Goal: Task Accomplishment & Management: Complete application form

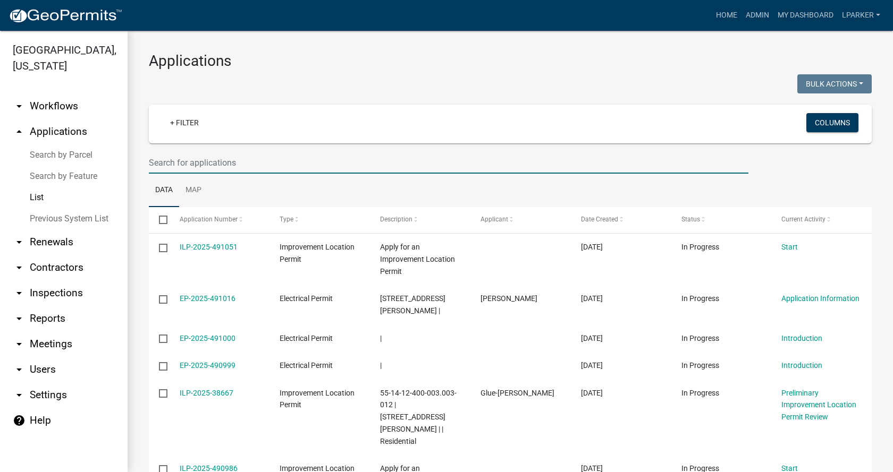
click at [207, 158] on input "text" at bounding box center [448, 163] width 599 height 22
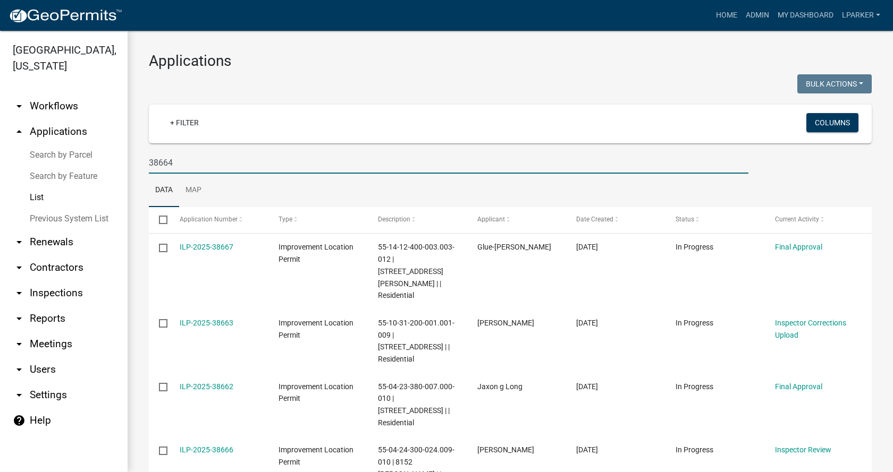
type input "38664"
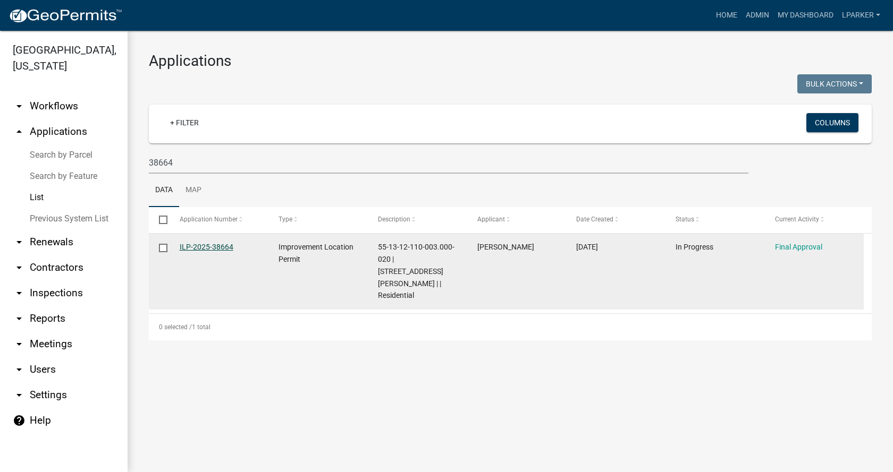
click at [212, 247] on link "ILP-2025-38664" at bounding box center [207, 247] width 54 height 9
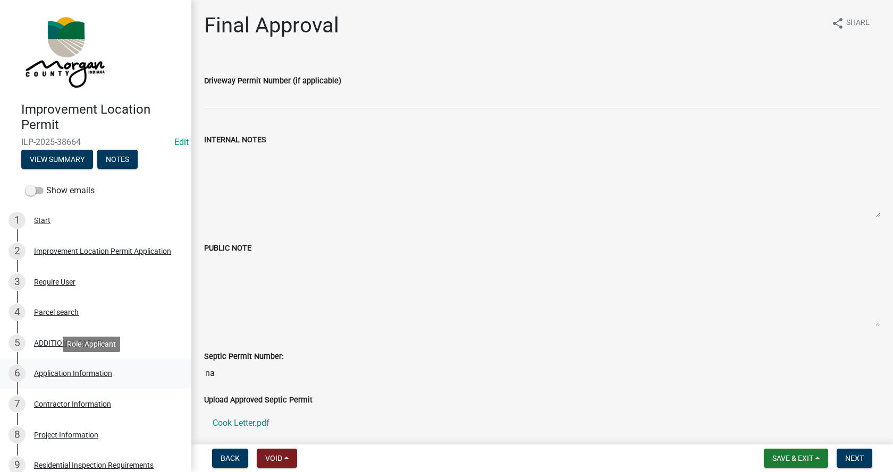
click at [37, 367] on div "6 Application Information" at bounding box center [92, 373] width 166 height 17
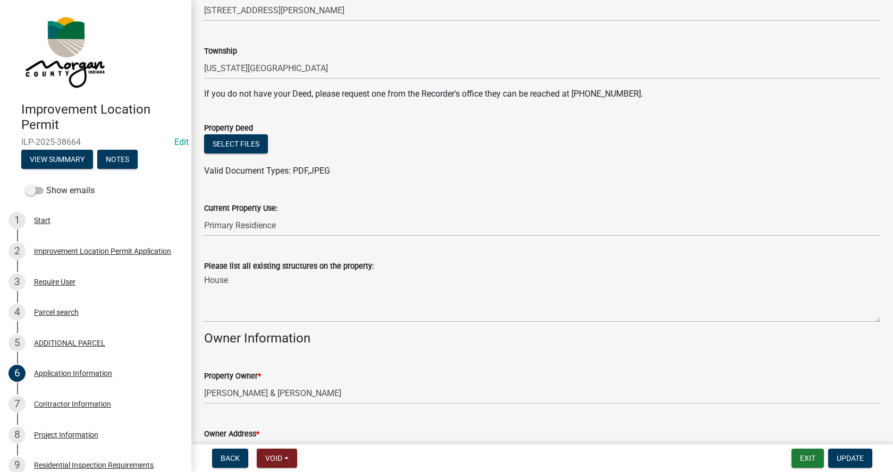
scroll to position [213, 0]
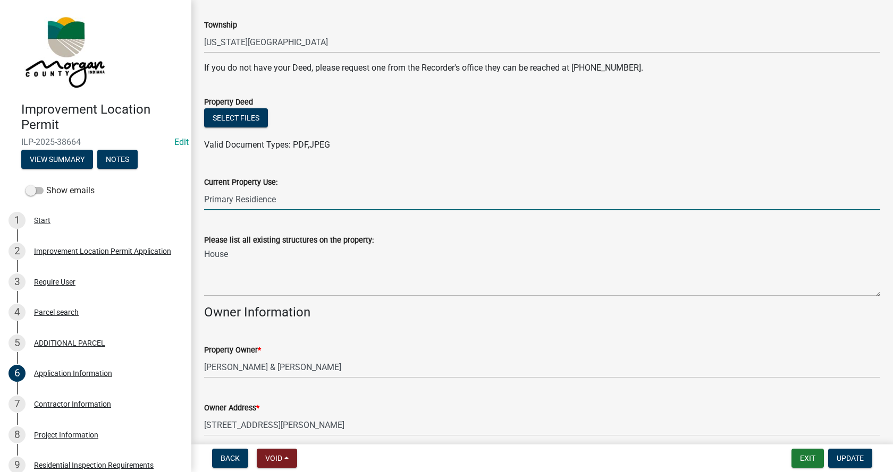
drag, startPoint x: 301, startPoint y: 200, endPoint x: 205, endPoint y: 206, distance: 96.9
click at [205, 206] on input "Primary Residience" at bounding box center [542, 200] width 676 height 22
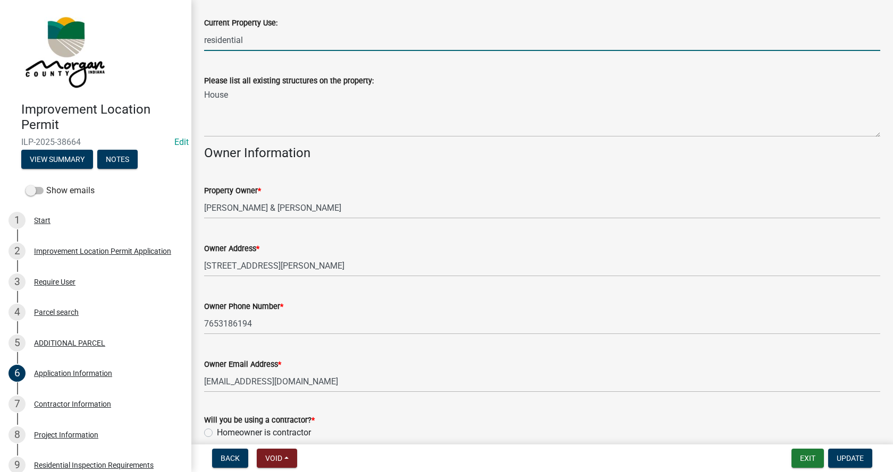
scroll to position [435, 0]
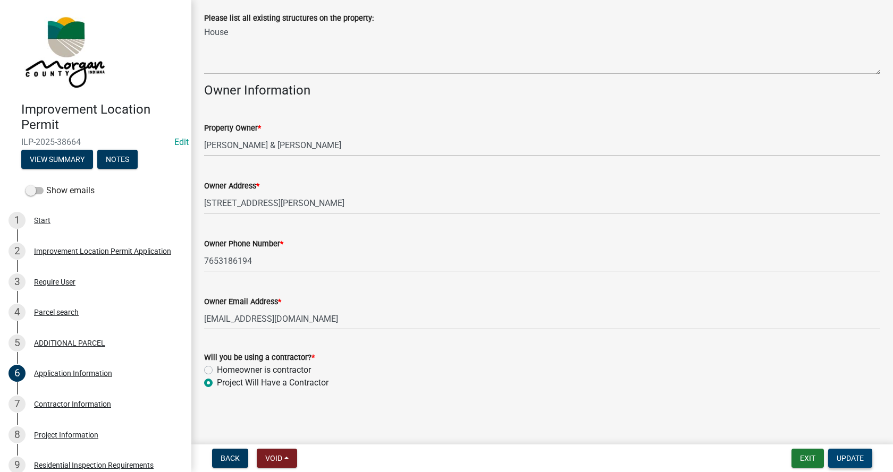
type input "residential"
click at [860, 456] on span "Update" at bounding box center [849, 458] width 27 height 9
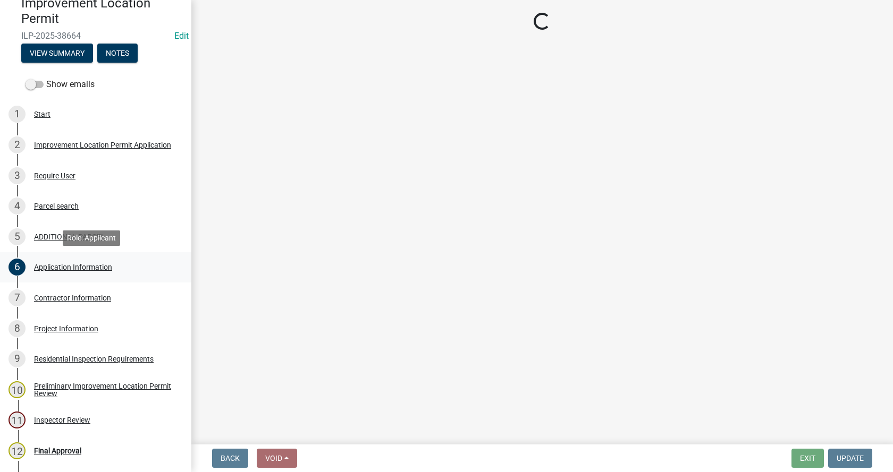
scroll to position [206, 0]
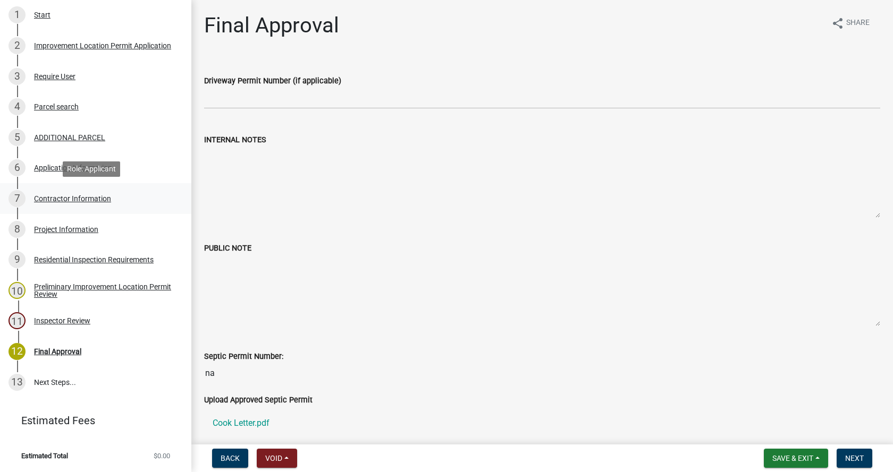
click at [38, 196] on div "Contractor Information" at bounding box center [72, 198] width 77 height 7
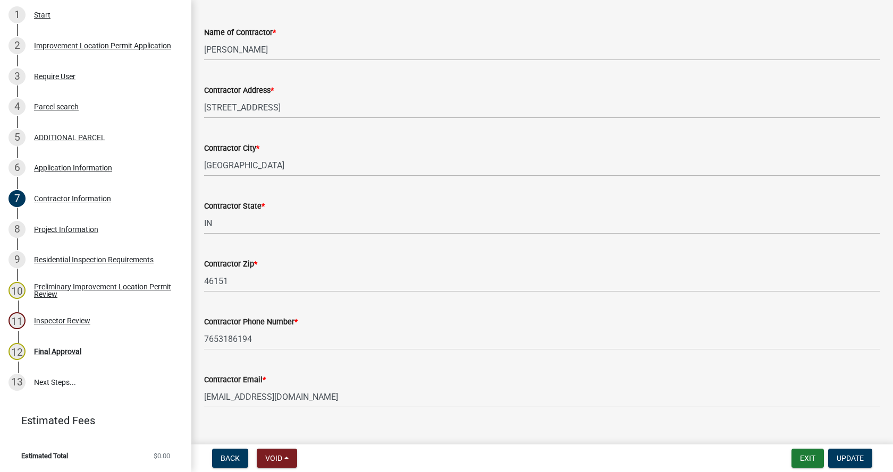
scroll to position [90, 0]
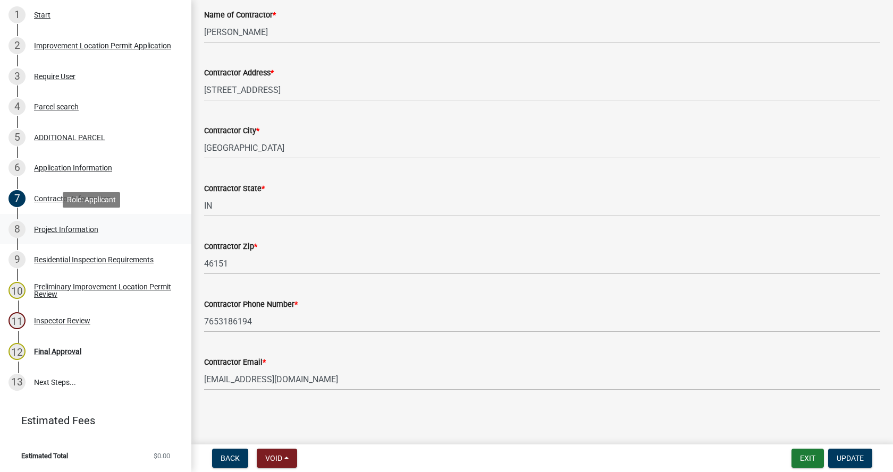
click at [40, 229] on div "Project Information" at bounding box center [66, 229] width 64 height 7
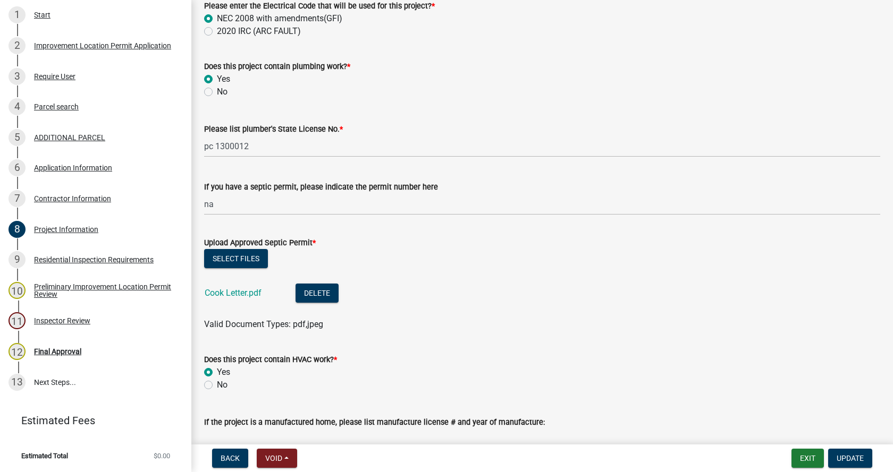
scroll to position [1594, 0]
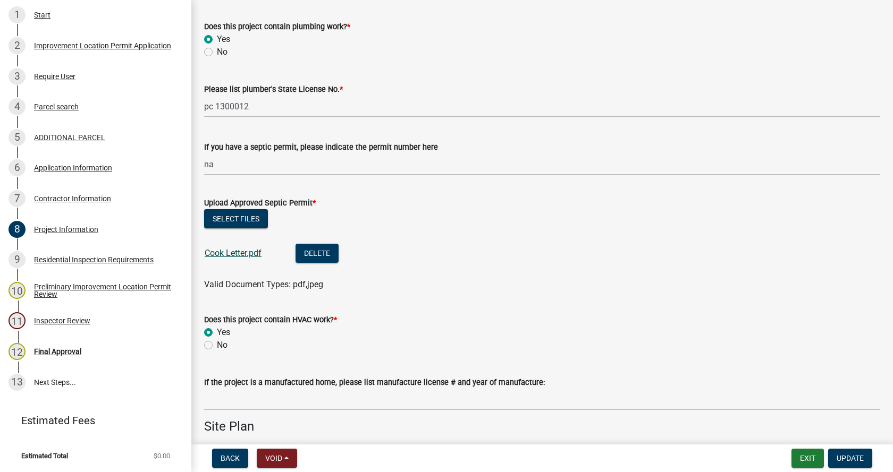
click at [231, 255] on link "Cook Letter.pdf" at bounding box center [233, 253] width 57 height 10
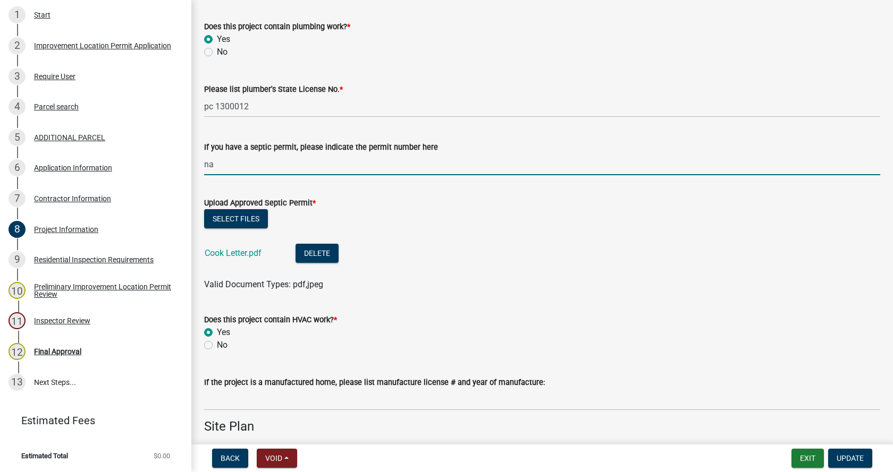
drag, startPoint x: 226, startPoint y: 164, endPoint x: 201, endPoint y: 168, distance: 24.7
click at [201, 168] on div "If you have a septic permit, please indicate the permit number here na" at bounding box center [542, 150] width 692 height 49
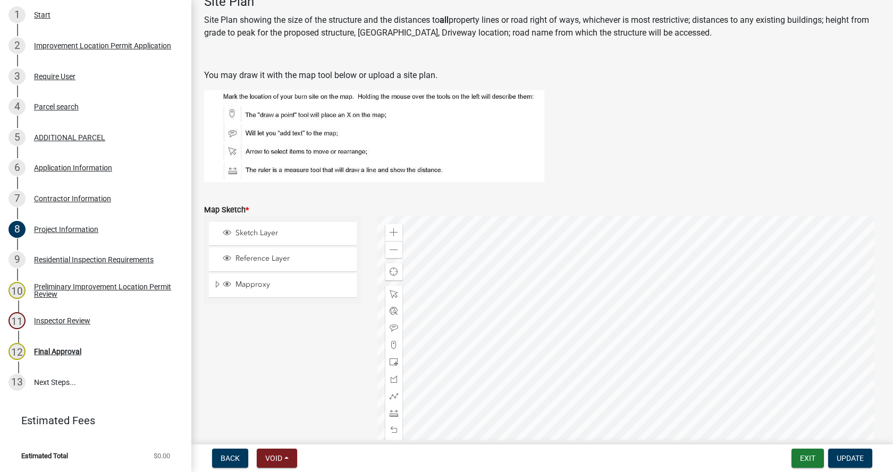
scroll to position [2179, 0]
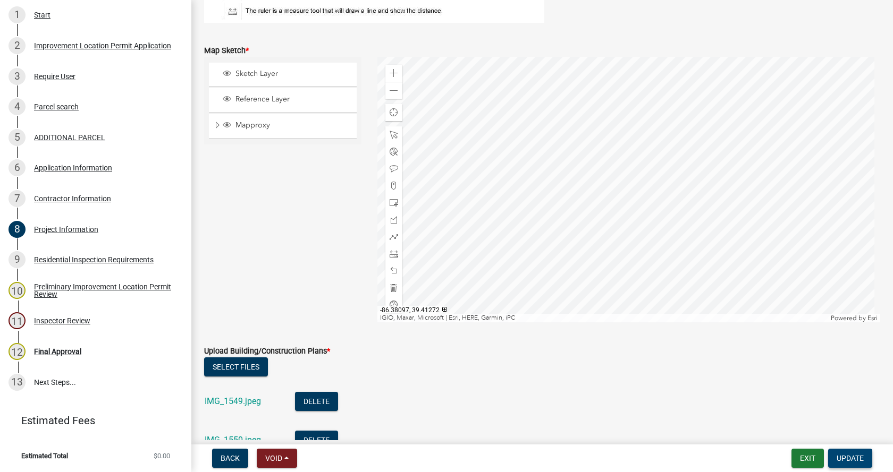
type input "Health Dept letter dated [DATE]"
drag, startPoint x: 846, startPoint y: 458, endPoint x: 47, endPoint y: 242, distance: 828.0
click at [846, 458] on span "Update" at bounding box center [849, 458] width 27 height 9
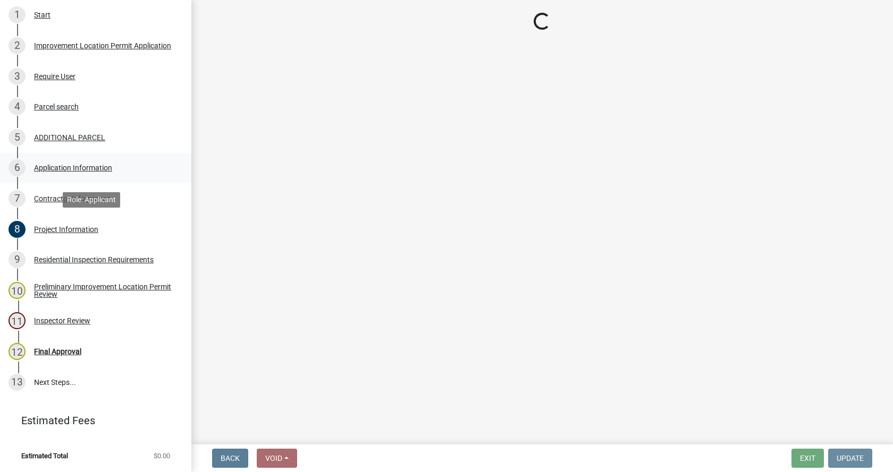
scroll to position [0, 0]
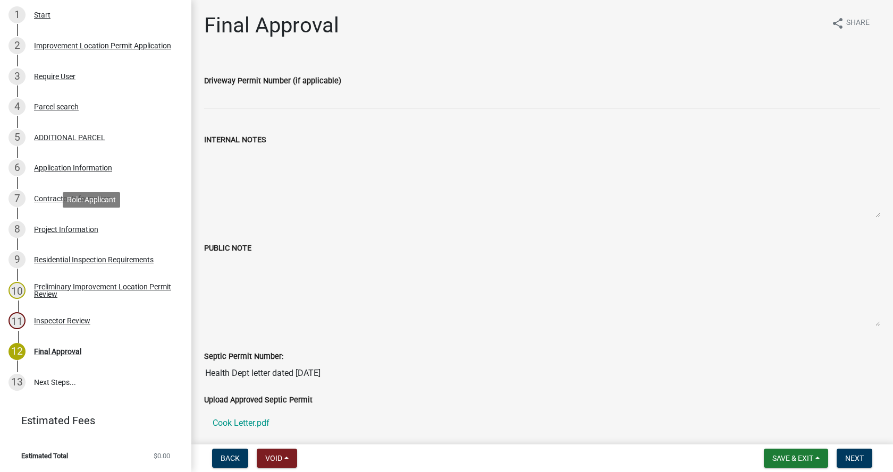
click at [40, 226] on div "Project Information" at bounding box center [66, 229] width 64 height 7
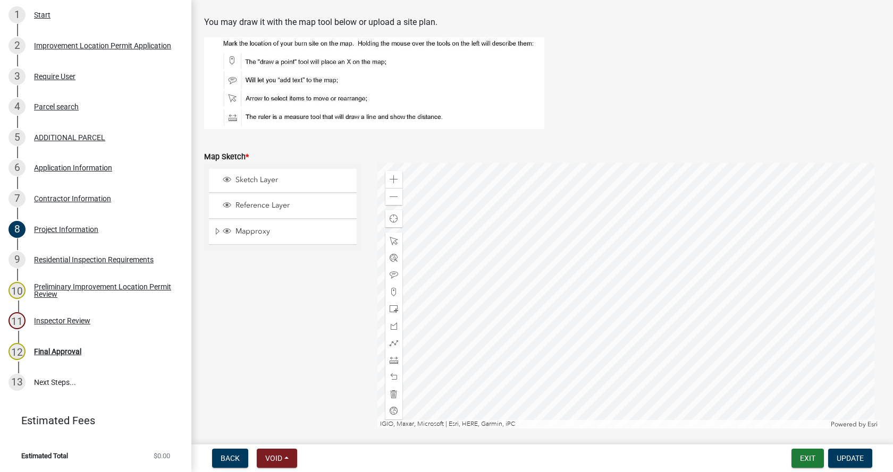
scroll to position [2232, 0]
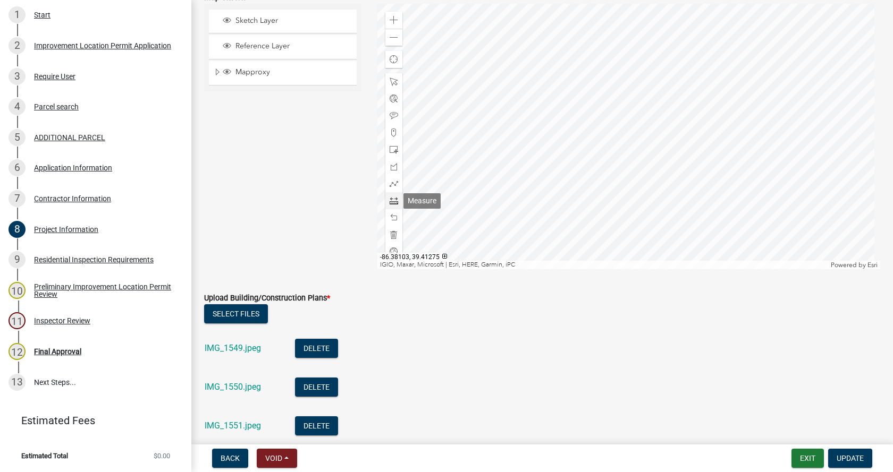
click at [392, 203] on span at bounding box center [394, 201] width 9 height 9
click at [608, 203] on div at bounding box center [628, 137] width 503 height 266
click at [703, 202] on div at bounding box center [628, 137] width 503 height 266
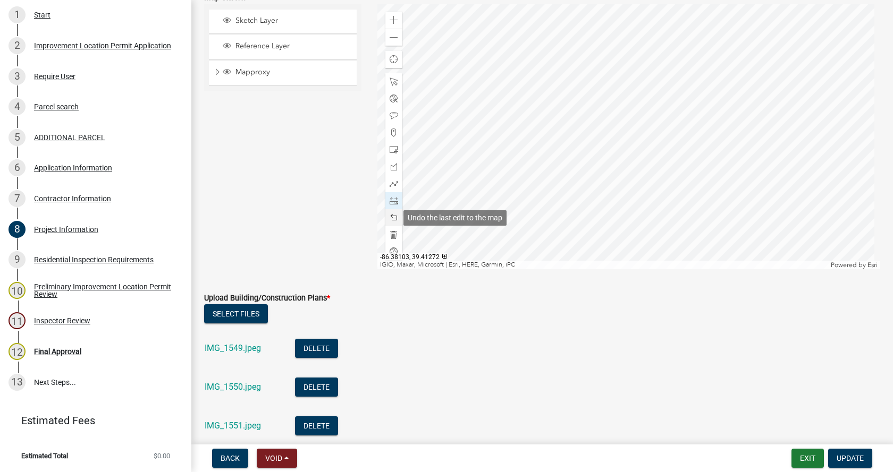
click at [392, 218] on span at bounding box center [394, 218] width 9 height 9
click at [393, 38] on span at bounding box center [394, 37] width 9 height 9
click at [637, 115] on div at bounding box center [628, 137] width 503 height 266
click at [638, 39] on div at bounding box center [628, 137] width 503 height 266
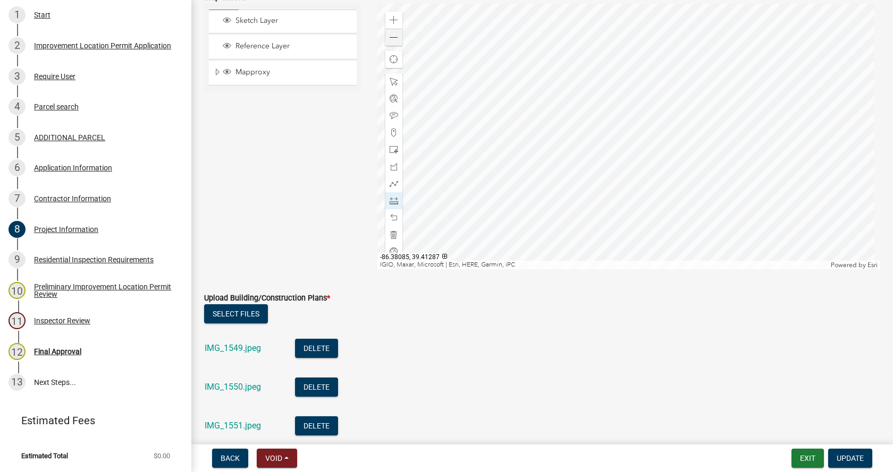
click at [638, 39] on div at bounding box center [628, 137] width 503 height 266
click at [639, 174] on div at bounding box center [628, 137] width 503 height 266
click at [624, 150] on div at bounding box center [628, 137] width 503 height 266
click at [619, 182] on div at bounding box center [628, 137] width 503 height 266
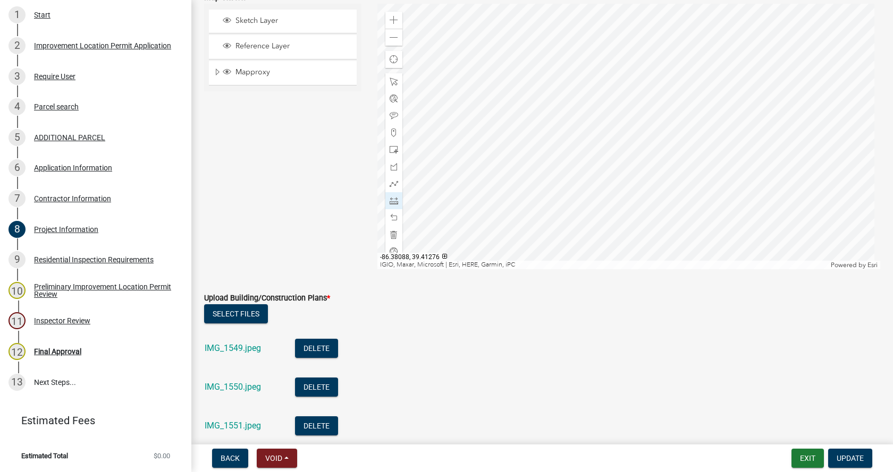
click at [593, 69] on div at bounding box center [628, 137] width 503 height 266
click at [621, 72] on div at bounding box center [628, 137] width 503 height 266
click at [521, 71] on div at bounding box center [628, 137] width 503 height 266
click at [390, 79] on span at bounding box center [394, 82] width 9 height 9
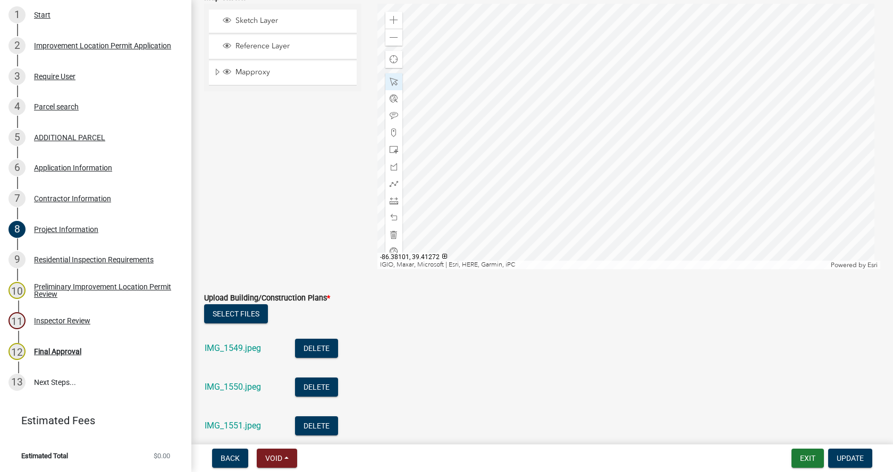
click at [605, 171] on div at bounding box center [628, 137] width 503 height 266
click at [850, 458] on span "Update" at bounding box center [849, 458] width 27 height 9
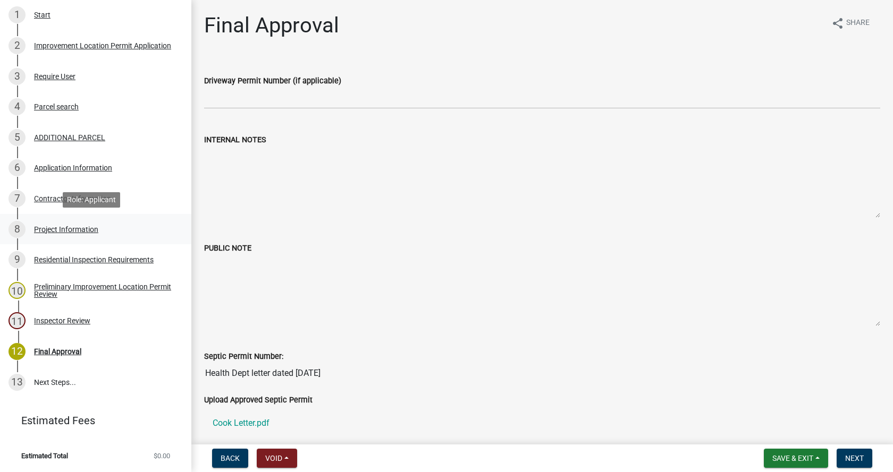
click at [38, 229] on div "Project Information" at bounding box center [66, 229] width 64 height 7
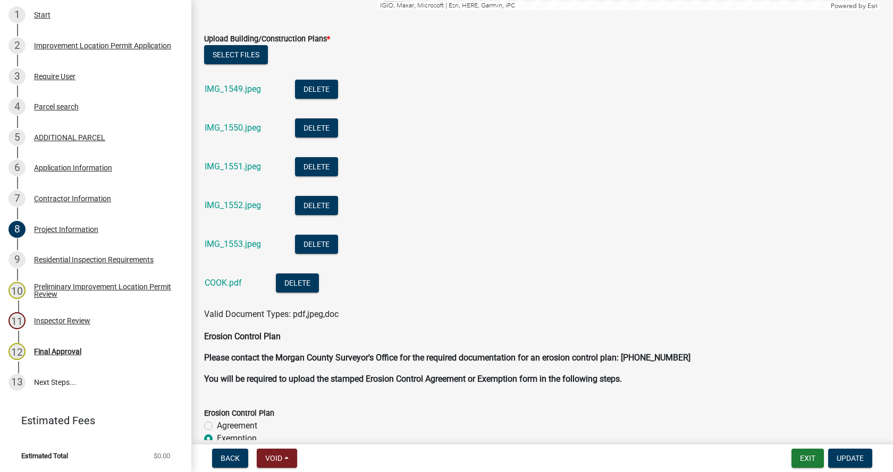
scroll to position [2498, 0]
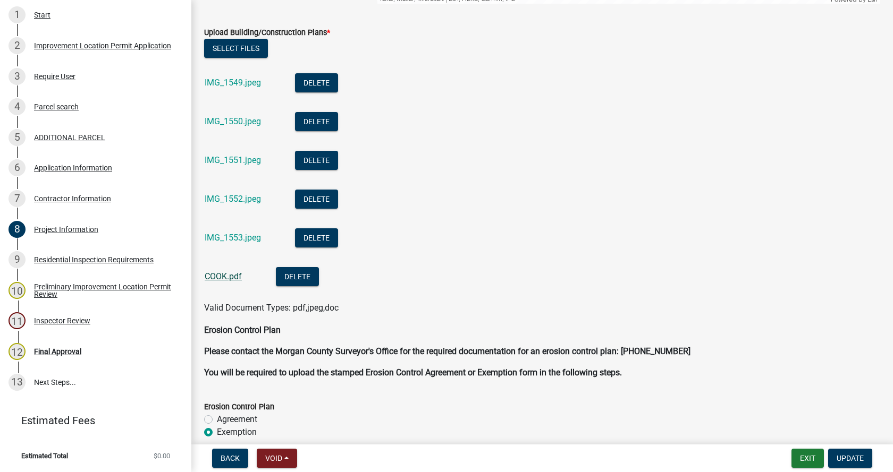
click at [219, 278] on link "COOK.pdf" at bounding box center [223, 277] width 37 height 10
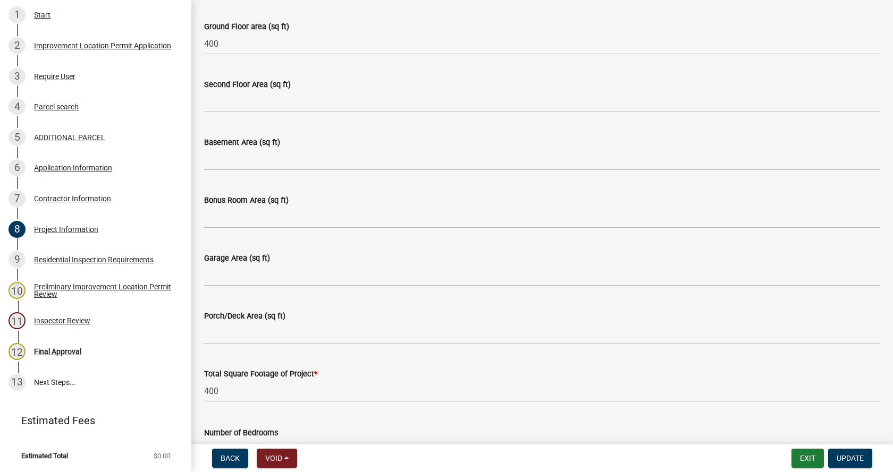
scroll to position [478, 0]
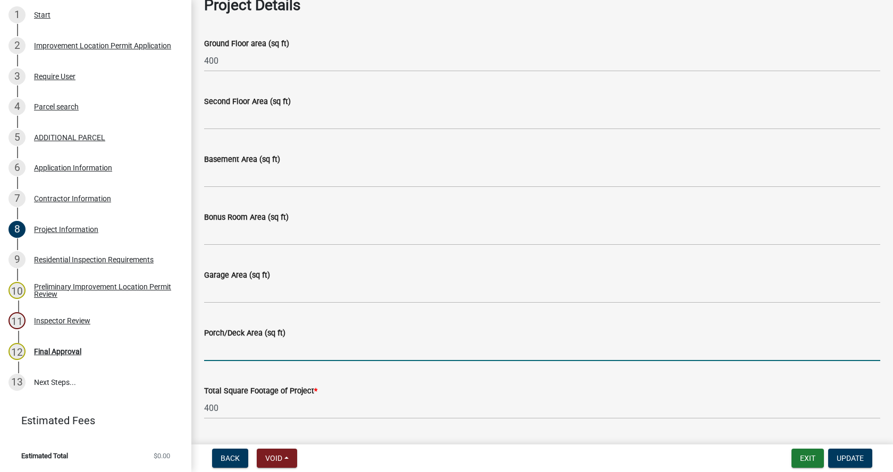
click at [221, 355] on input "Porch/Deck Area (sq ft)" at bounding box center [542, 351] width 676 height 22
type input "16"
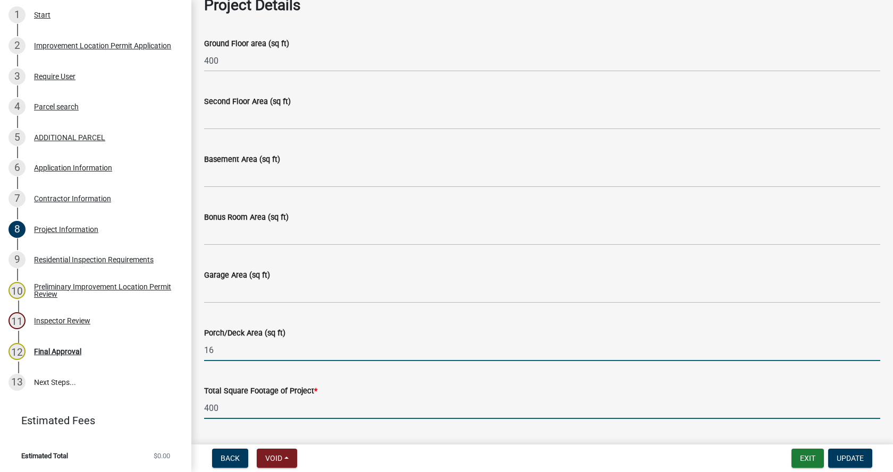
click at [209, 405] on input "400" at bounding box center [542, 409] width 676 height 22
type input "416"
click at [230, 353] on input "16" at bounding box center [542, 351] width 676 height 22
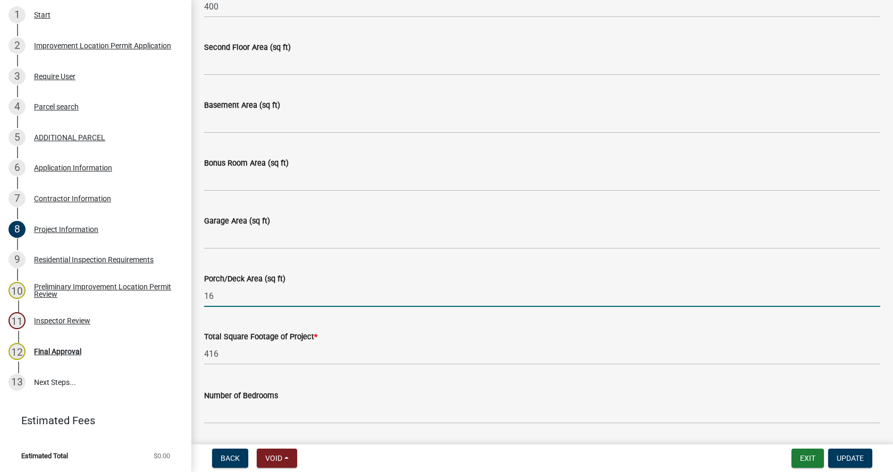
scroll to position [585, 0]
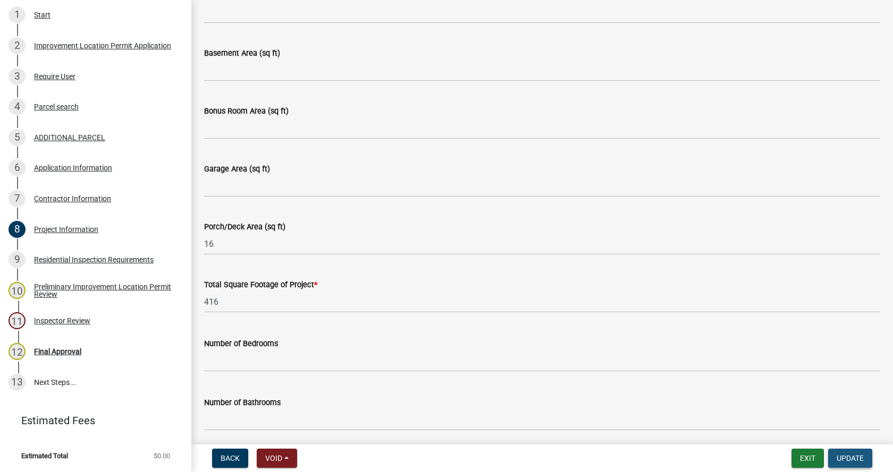
click at [853, 458] on span "Update" at bounding box center [849, 458] width 27 height 9
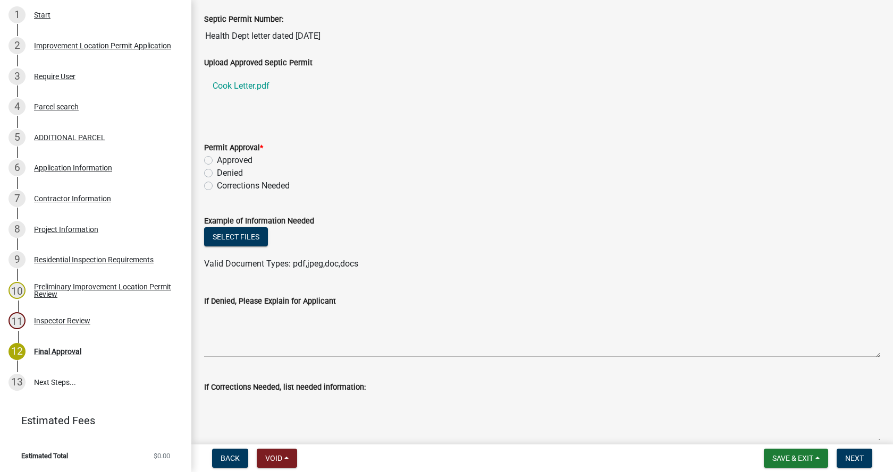
scroll to position [319, 0]
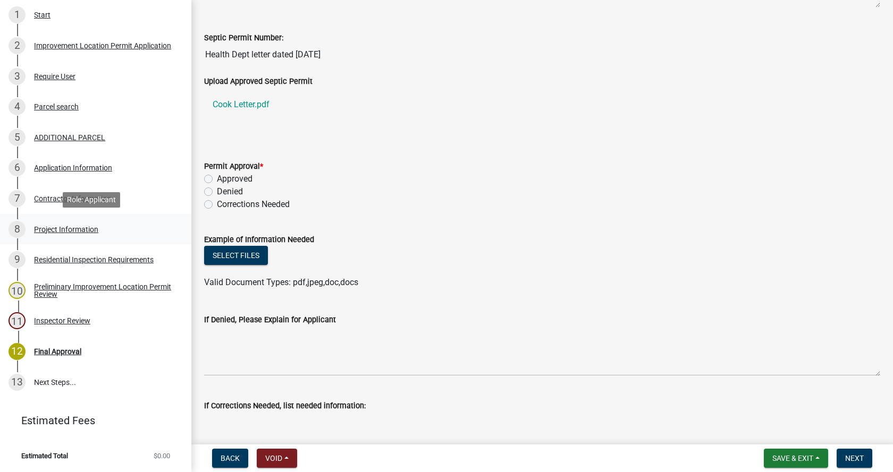
click at [50, 229] on div "Project Information" at bounding box center [66, 229] width 64 height 7
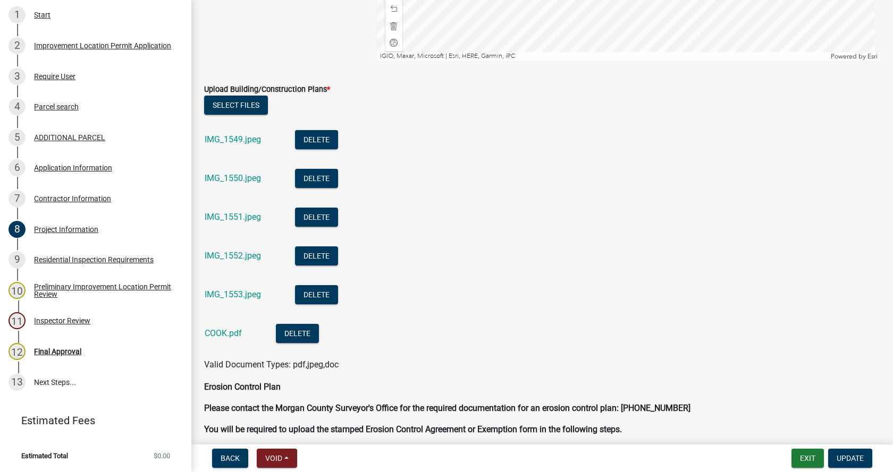
scroll to position [2445, 0]
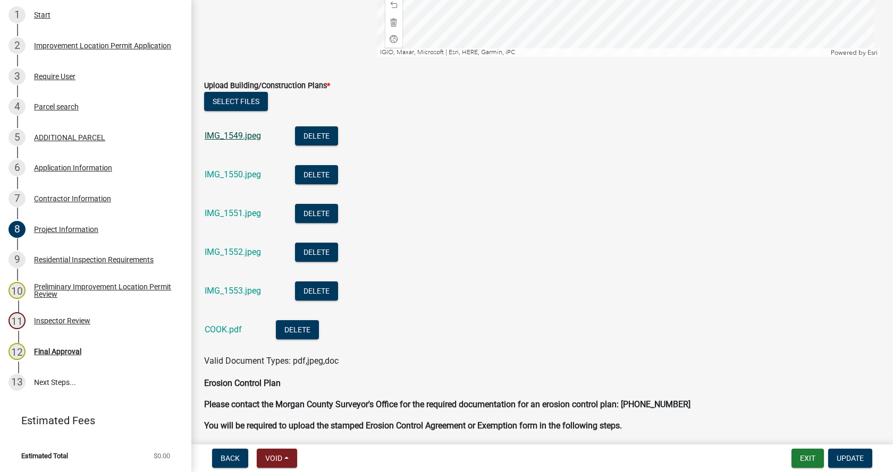
click at [225, 139] on link "IMG_1549.jpeg" at bounding box center [233, 136] width 56 height 10
click at [235, 175] on link "IMG_1550.jpeg" at bounding box center [233, 175] width 56 height 10
click at [225, 213] on link "IMG_1551.jpeg" at bounding box center [233, 213] width 56 height 10
click at [220, 288] on link "IMG_1553.jpeg" at bounding box center [233, 291] width 56 height 10
click at [234, 251] on link "IMG_1552.jpeg" at bounding box center [233, 252] width 56 height 10
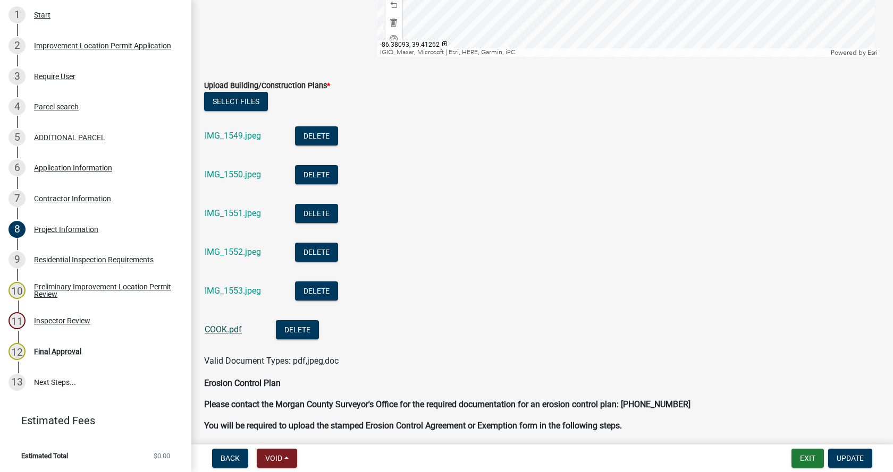
click at [213, 328] on link "COOK.pdf" at bounding box center [223, 330] width 37 height 10
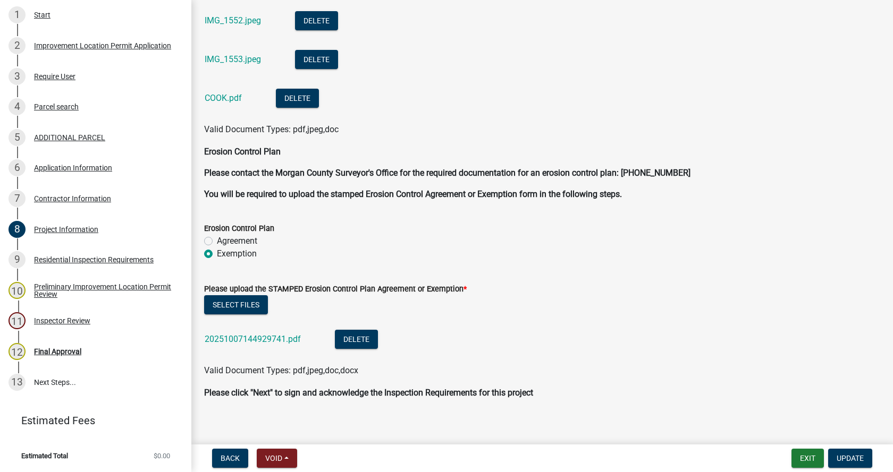
scroll to position [2685, 0]
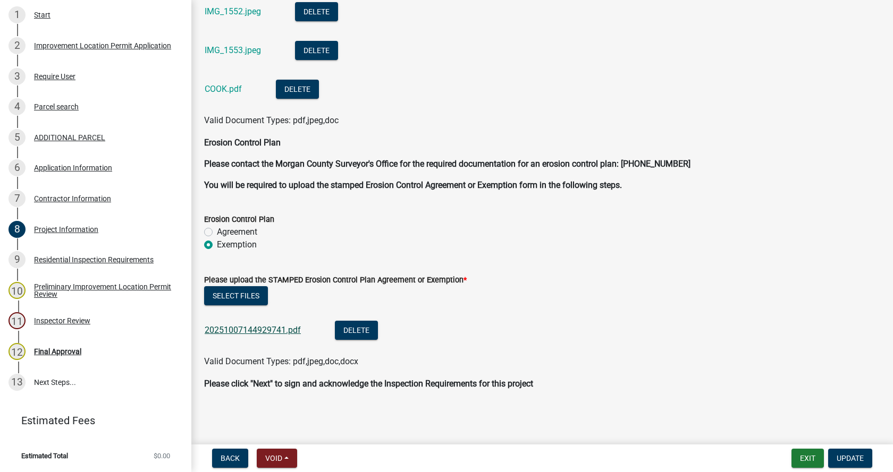
click at [221, 330] on link "20251007144929741.pdf" at bounding box center [253, 330] width 96 height 10
drag, startPoint x: 850, startPoint y: 457, endPoint x: 470, endPoint y: 99, distance: 521.8
click at [849, 457] on span "Update" at bounding box center [849, 458] width 27 height 9
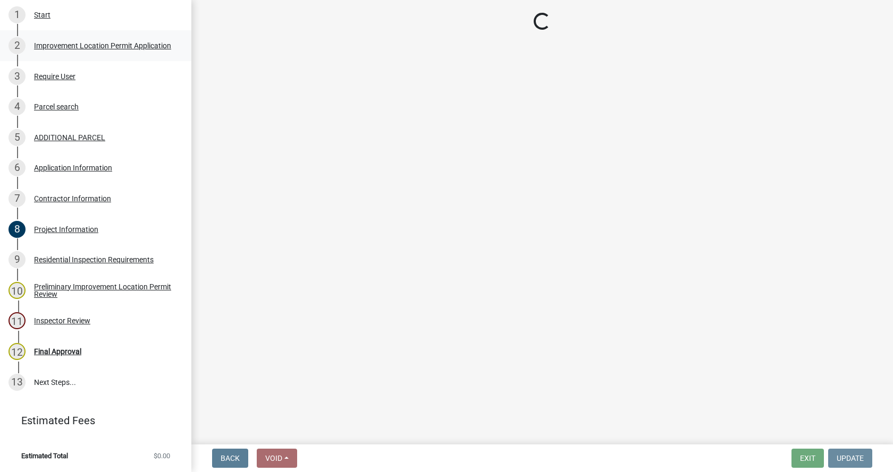
scroll to position [0, 0]
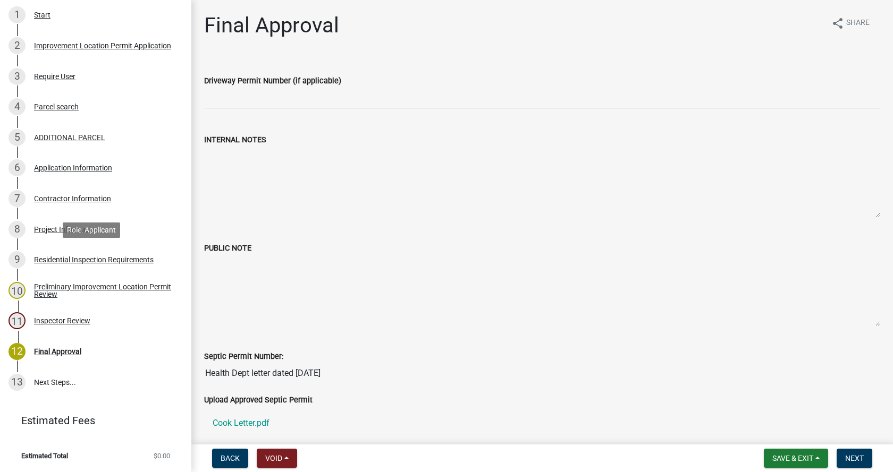
click at [38, 258] on div "Residential Inspection Requirements" at bounding box center [94, 259] width 120 height 7
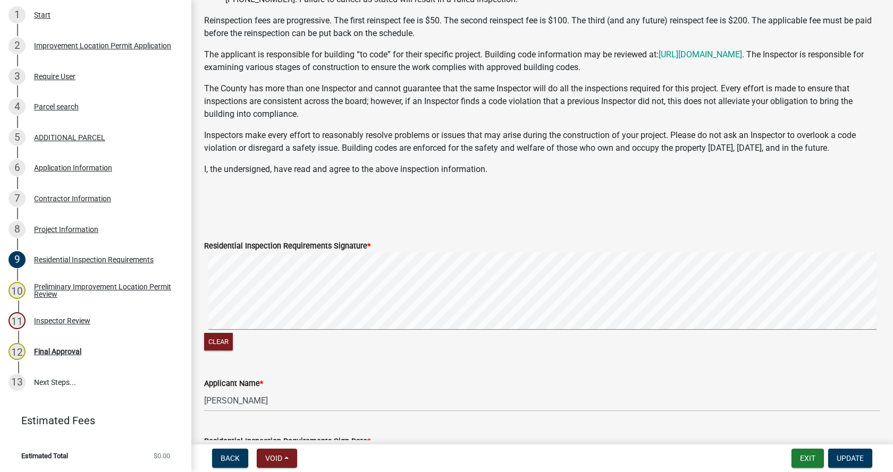
scroll to position [159, 0]
click at [42, 285] on div "Preliminary Improvement Location Permit Review" at bounding box center [104, 290] width 140 height 15
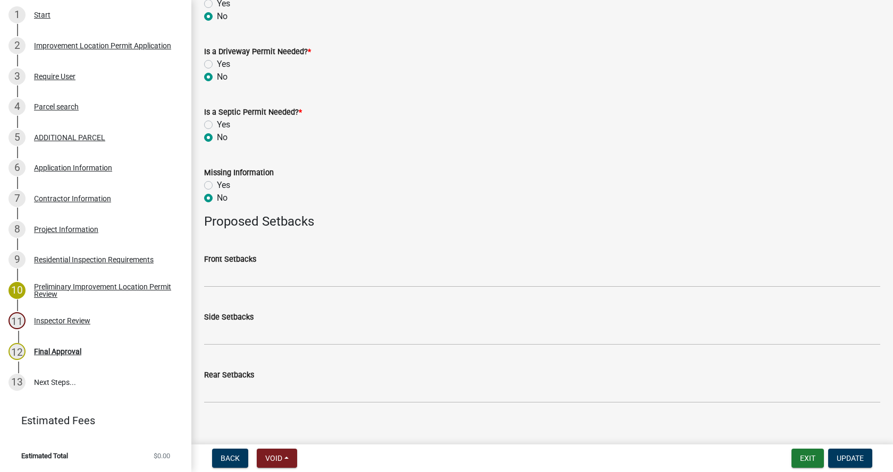
scroll to position [520, 0]
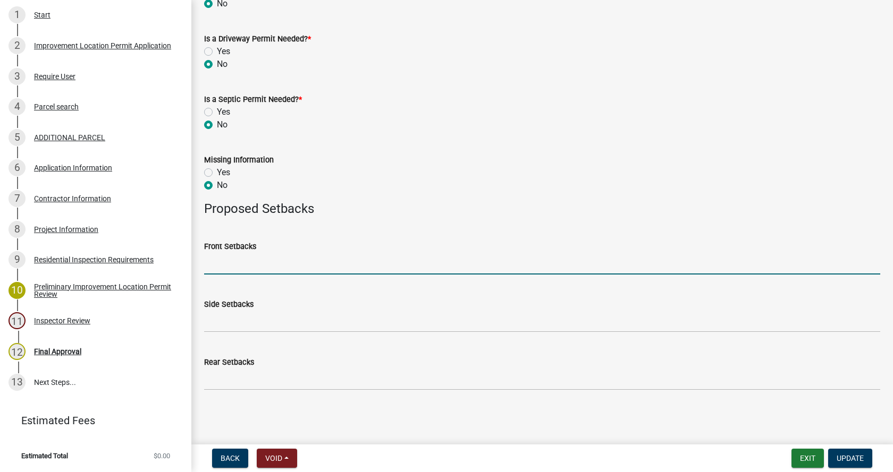
click at [219, 269] on input "Front Setbacks" at bounding box center [542, 264] width 676 height 22
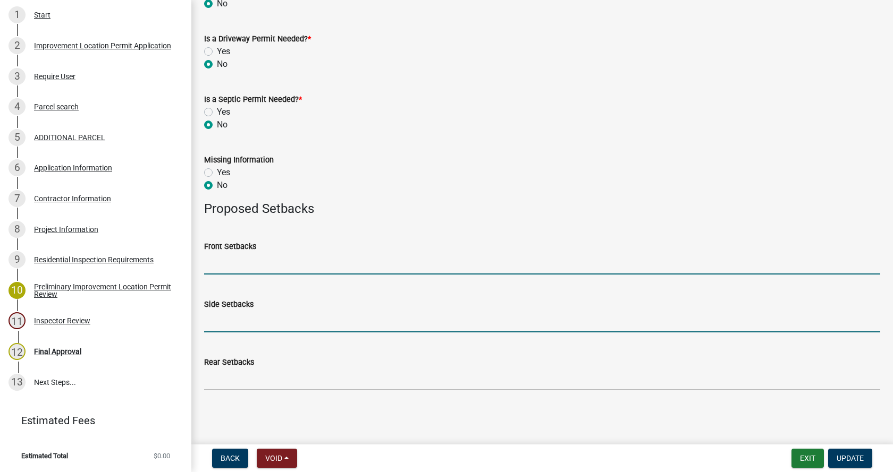
click at [231, 323] on input "Side Setbacks" at bounding box center [542, 322] width 676 height 22
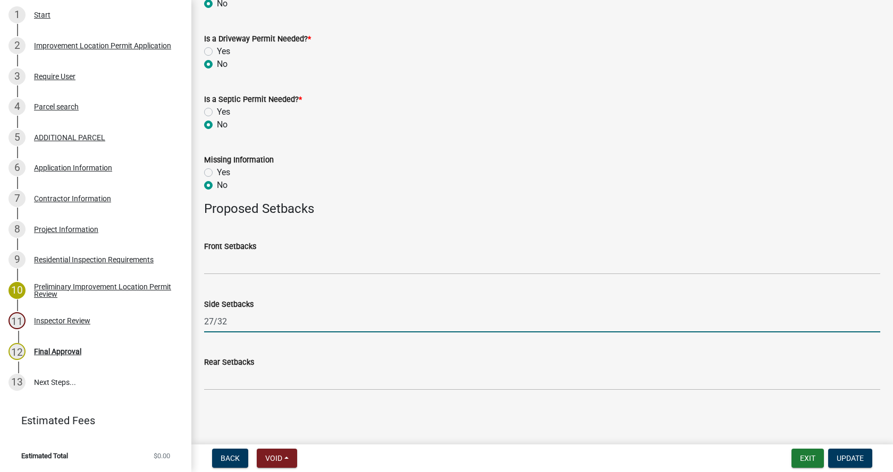
type input "27/32"
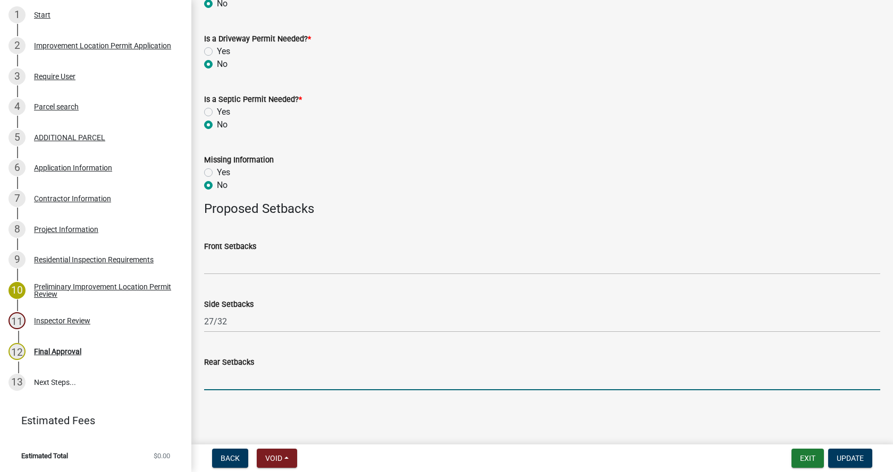
click at [214, 382] on input "Rear Setbacks" at bounding box center [542, 380] width 676 height 22
type input "90"
click at [849, 460] on span "Update" at bounding box center [849, 458] width 27 height 9
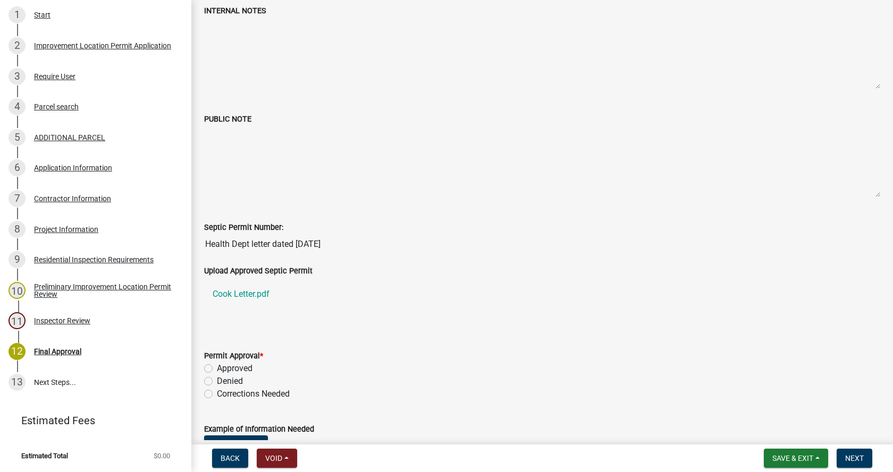
scroll to position [159, 0]
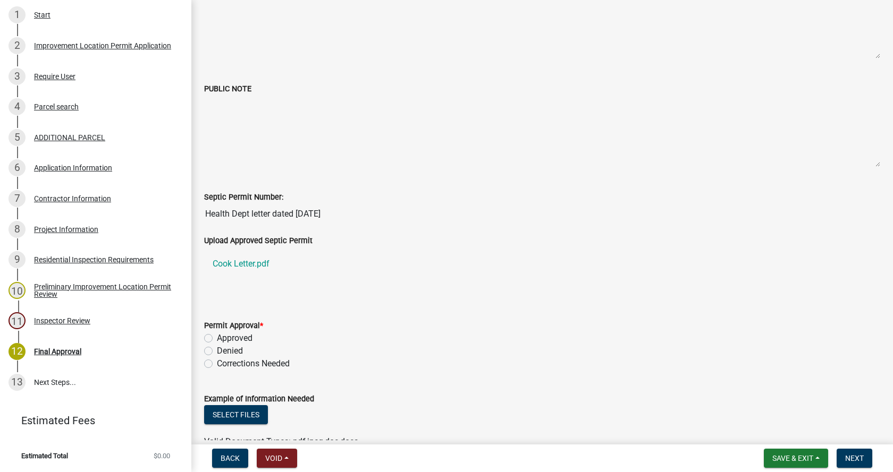
click at [217, 352] on label "Denied" at bounding box center [230, 351] width 26 height 13
click at [217, 352] on input "Denied" at bounding box center [220, 348] width 7 height 7
radio input "true"
click at [217, 352] on label "Denied" at bounding box center [230, 351] width 26 height 13
click at [217, 352] on input "Denied" at bounding box center [220, 348] width 7 height 7
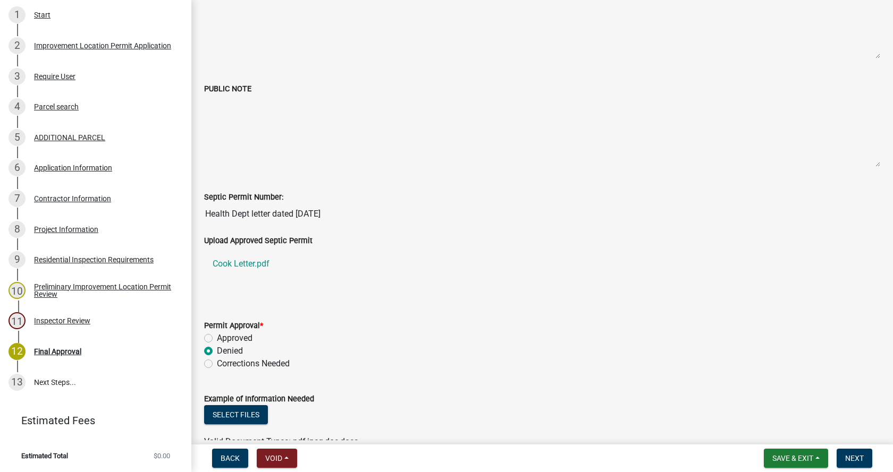
click at [217, 339] on label "Approved" at bounding box center [235, 338] width 36 height 13
click at [217, 339] on input "Approved" at bounding box center [220, 335] width 7 height 7
radio input "true"
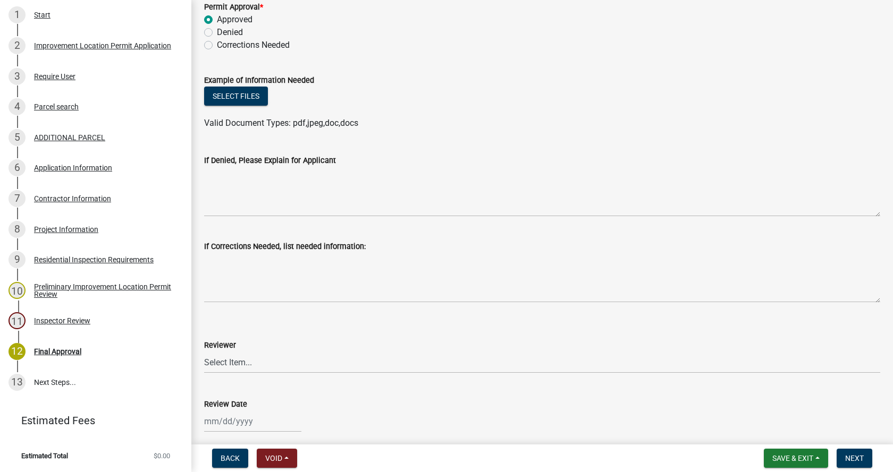
scroll to position [585, 0]
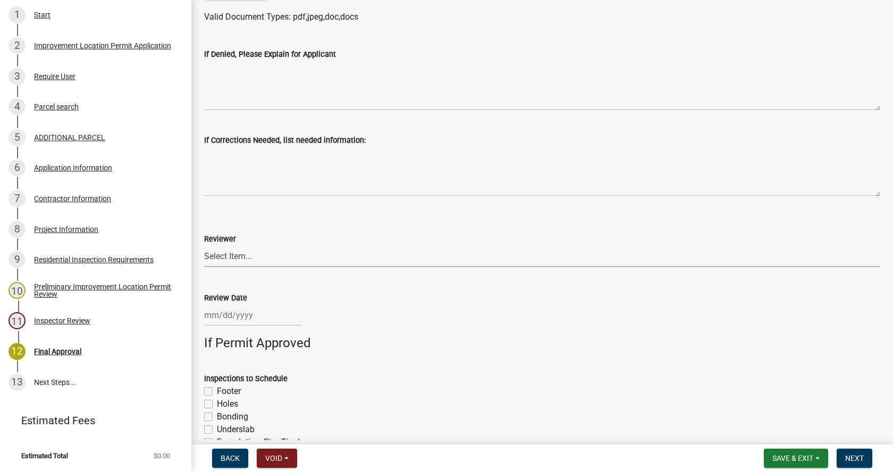
click at [225, 256] on select "Select Item... [PERSON_NAME] [PERSON_NAME] [PERSON_NAME]" at bounding box center [542, 257] width 676 height 22
click at [204, 246] on select "Select Item... [PERSON_NAME] [PERSON_NAME] [PERSON_NAME]" at bounding box center [542, 257] width 676 height 22
select select "4bf9213e-c266-4258-8e9b-d5f6a07002fa"
select select "10"
select select "2025"
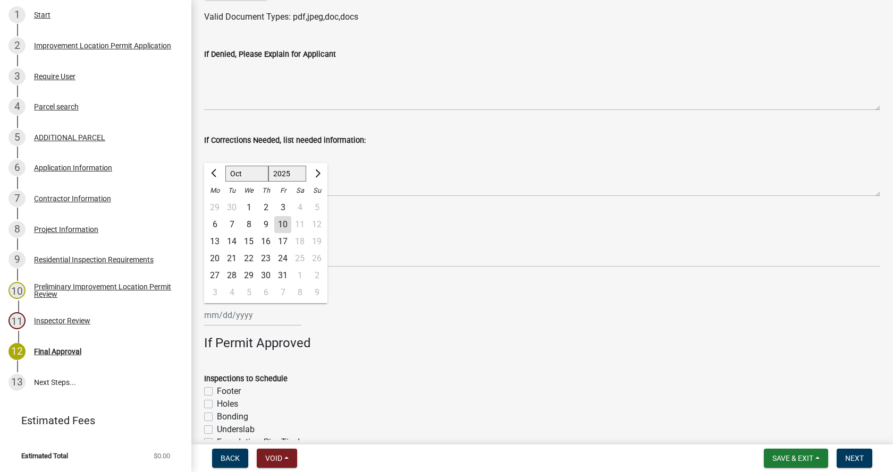
click at [219, 318] on div "[PERSON_NAME] Feb Mar Apr [PERSON_NAME][DATE] Oct Nov [DATE] 1526 1527 1528 152…" at bounding box center [252, 316] width 97 height 22
click at [285, 226] on div "10" at bounding box center [282, 224] width 17 height 17
type input "[DATE]"
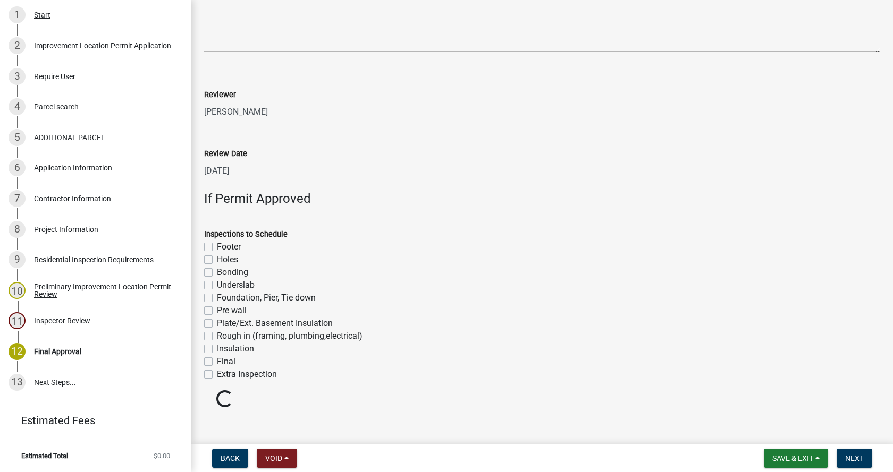
scroll to position [739, 0]
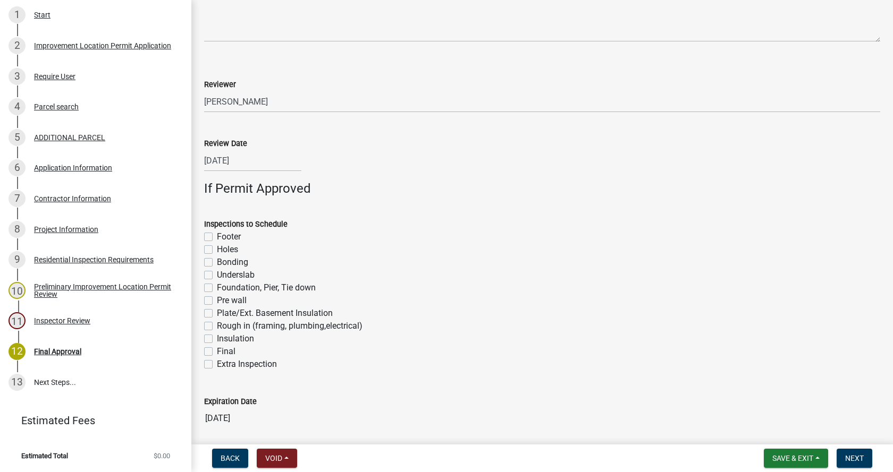
click at [217, 236] on label "Footer" at bounding box center [229, 237] width 24 height 13
click at [217, 236] on input "Footer" at bounding box center [220, 234] width 7 height 7
checkbox input "true"
checkbox input "false"
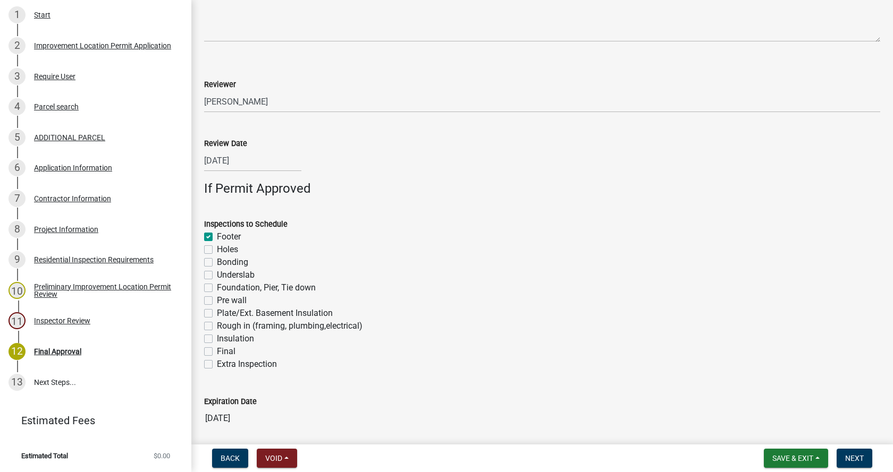
checkbox input "false"
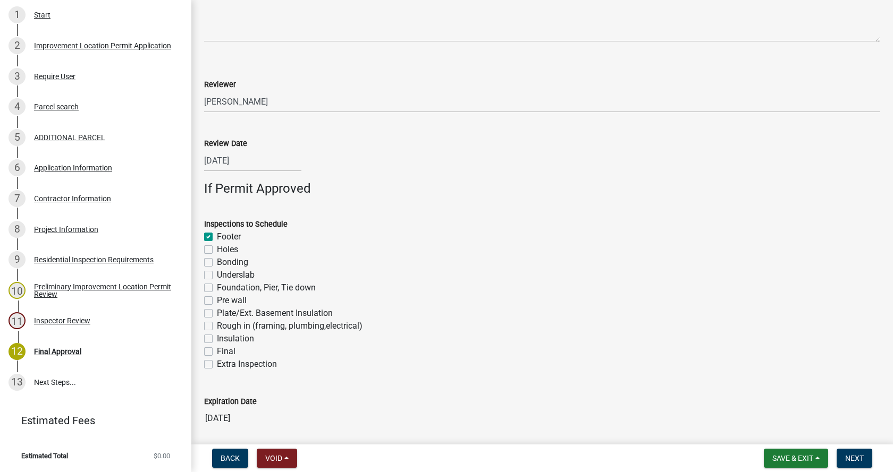
checkbox input "false"
click at [217, 288] on label "Foundation, Pier, Tie down" at bounding box center [266, 288] width 99 height 13
click at [217, 288] on input "Foundation, Pier, Tie down" at bounding box center [220, 285] width 7 height 7
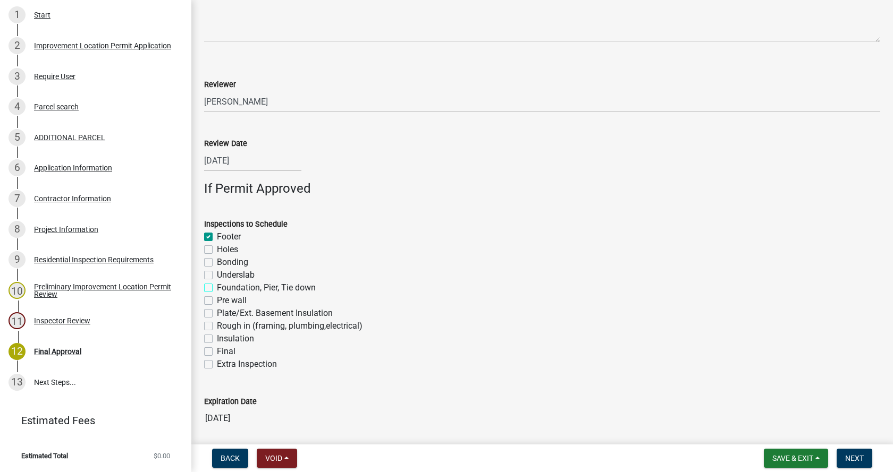
checkbox input "true"
checkbox input "false"
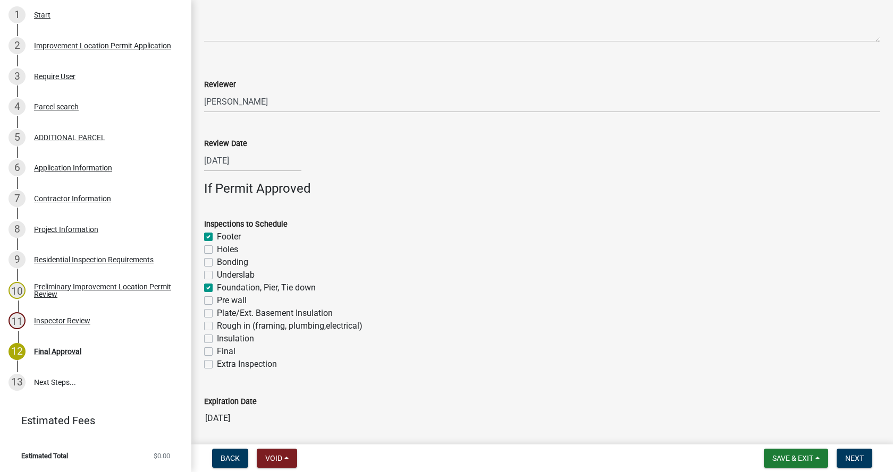
checkbox input "true"
checkbox input "false"
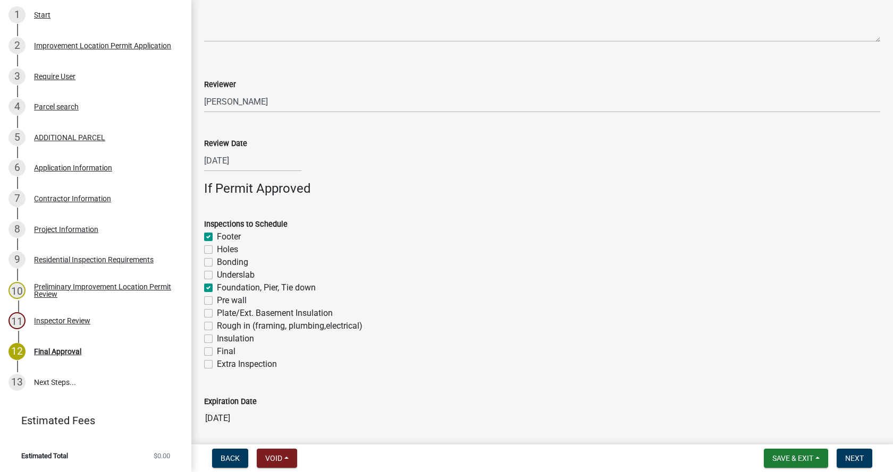
checkbox input "false"
click at [217, 326] on label "Rough in (framing, plumbing,electrical)" at bounding box center [290, 326] width 146 height 13
click at [217, 326] on input "Rough in (framing, plumbing,electrical)" at bounding box center [220, 323] width 7 height 7
checkbox input "true"
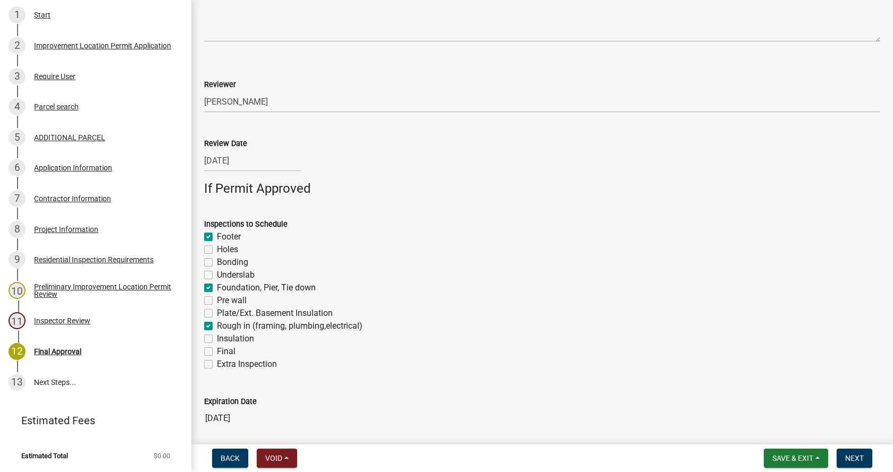
checkbox input "true"
checkbox input "false"
checkbox input "true"
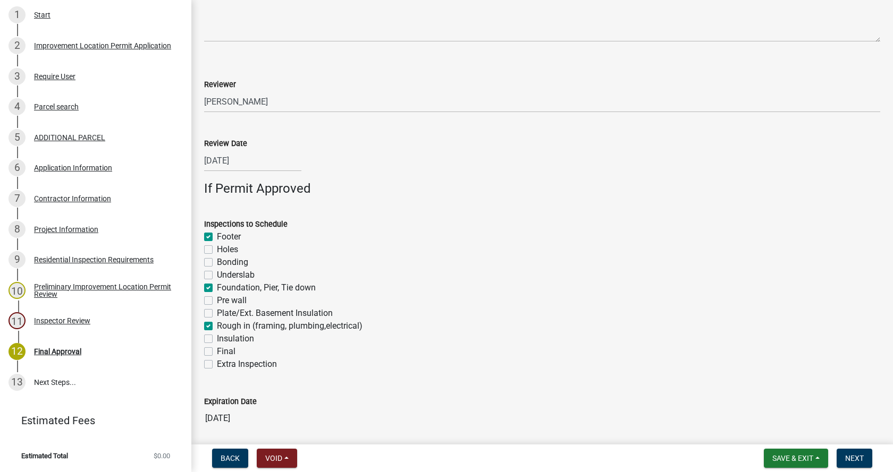
checkbox input "false"
checkbox input "true"
checkbox input "false"
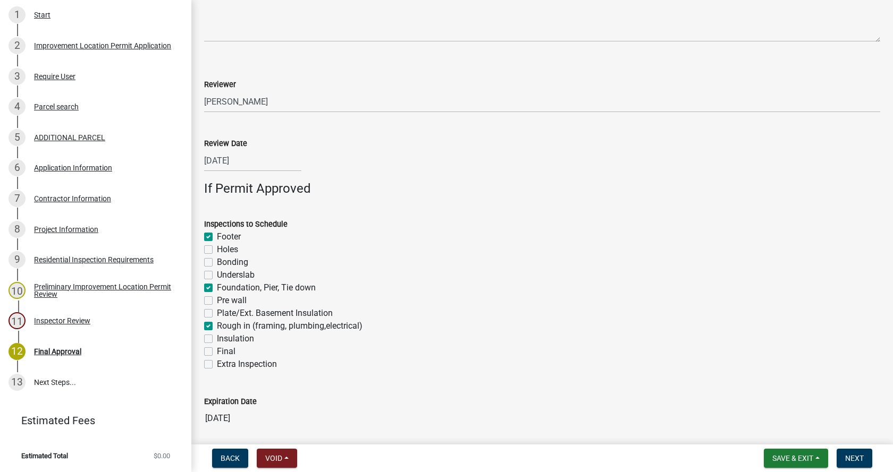
checkbox input "false"
click at [217, 340] on label "Insulation" at bounding box center [235, 339] width 37 height 13
click at [217, 340] on input "Insulation" at bounding box center [220, 336] width 7 height 7
checkbox input "true"
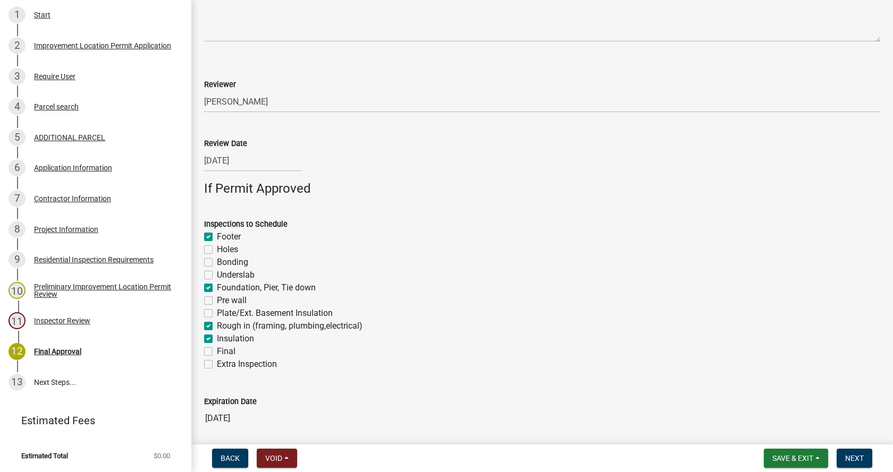
checkbox input "false"
checkbox input "true"
checkbox input "false"
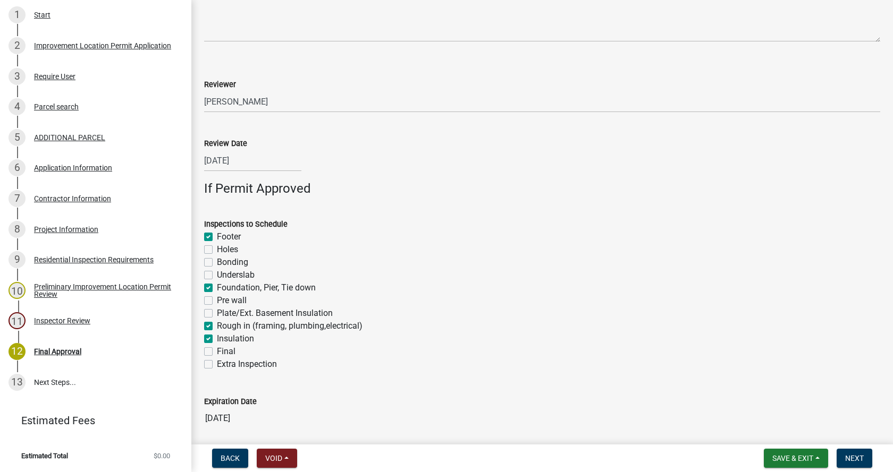
checkbox input "false"
checkbox input "true"
checkbox input "false"
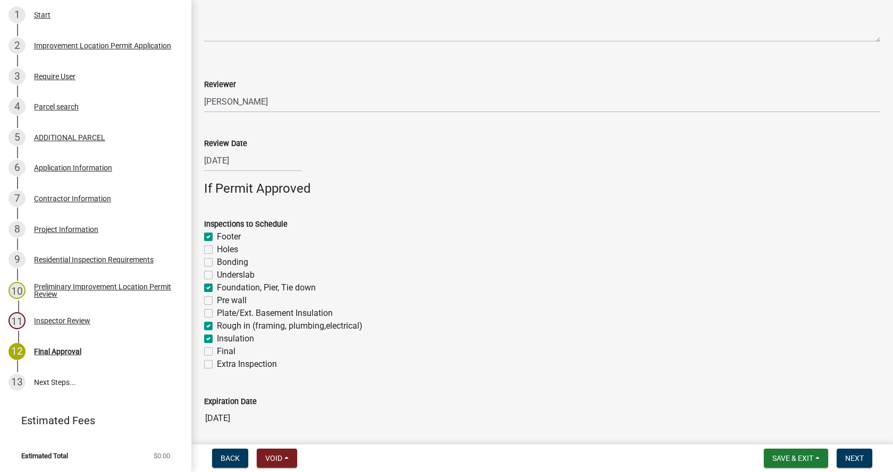
click at [217, 351] on label "Final" at bounding box center [226, 351] width 19 height 13
click at [217, 351] on input "Final" at bounding box center [220, 348] width 7 height 7
checkbox input "true"
checkbox input "false"
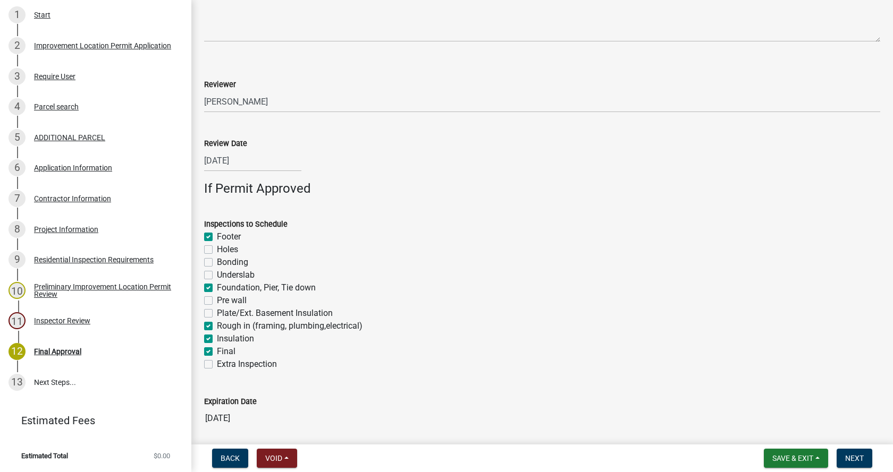
checkbox input "false"
checkbox input "true"
checkbox input "false"
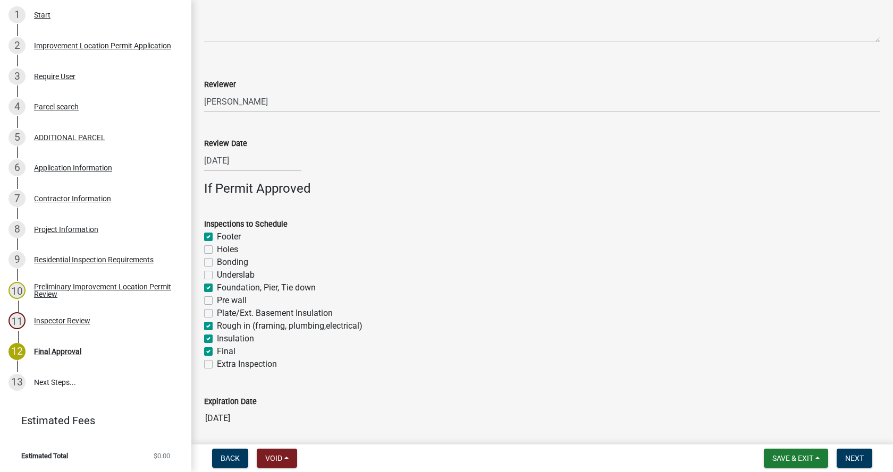
checkbox input "true"
checkbox input "false"
click at [858, 457] on span "Next" at bounding box center [854, 458] width 19 height 9
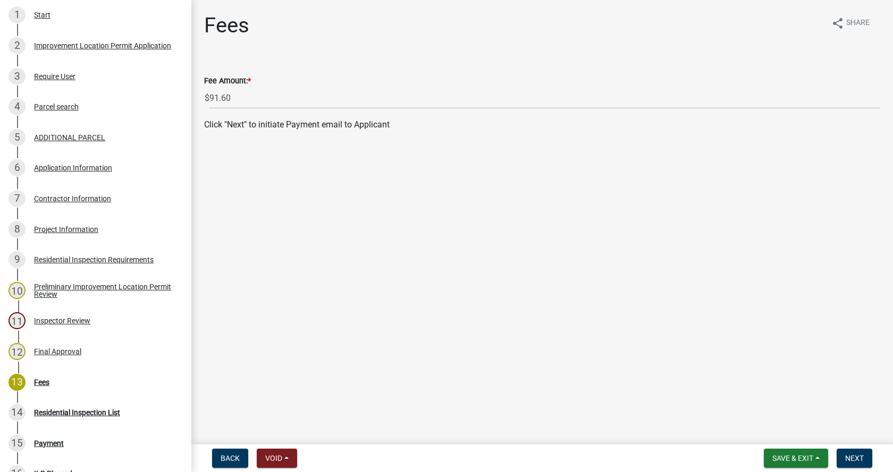
scroll to position [420, 0]
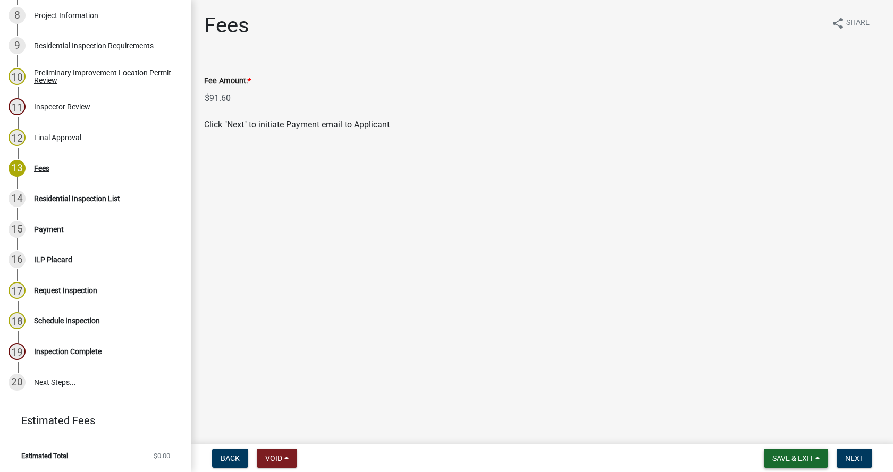
click at [816, 456] on button "Save & Exit" at bounding box center [796, 458] width 64 height 19
click at [765, 432] on button "Save & Exit" at bounding box center [785, 431] width 85 height 26
